Goal: Find specific page/section: Find specific page/section

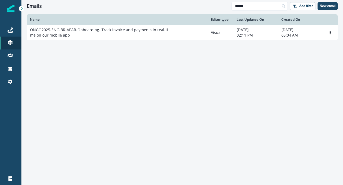
click at [276, 104] on div "Name Editor type Last Updated On Created On ONGO2025-ENG-BR-APAR-Onboarding- Tr…" at bounding box center [182, 99] width 322 height 170
